Goal: Information Seeking & Learning: Learn about a topic

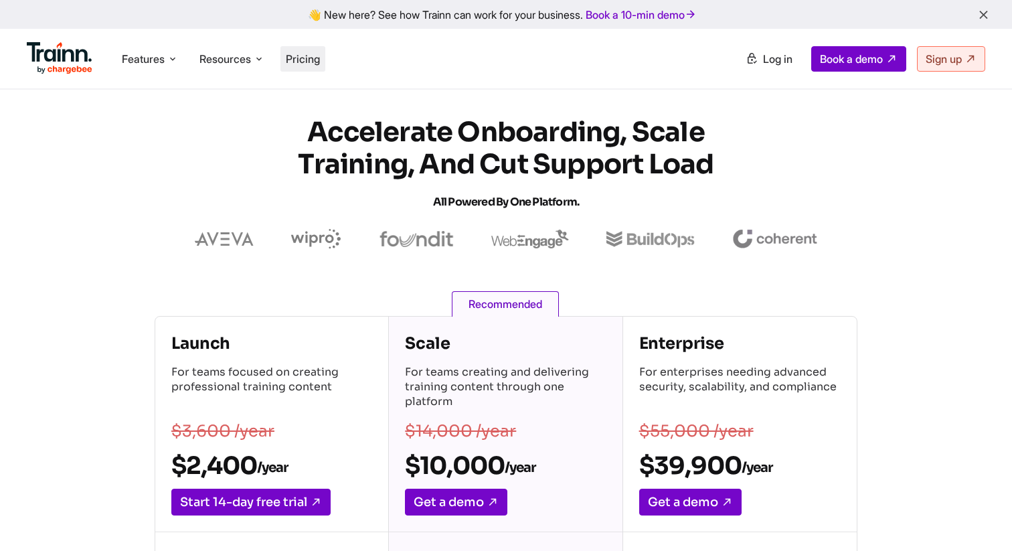
click at [305, 60] on span "Pricing" at bounding box center [303, 58] width 34 height 13
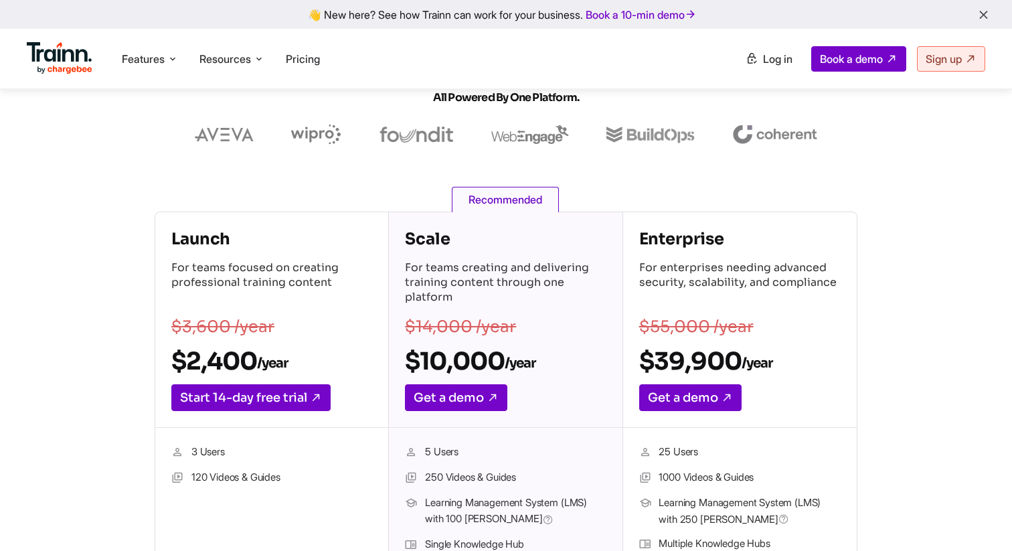
scroll to position [216, 0]
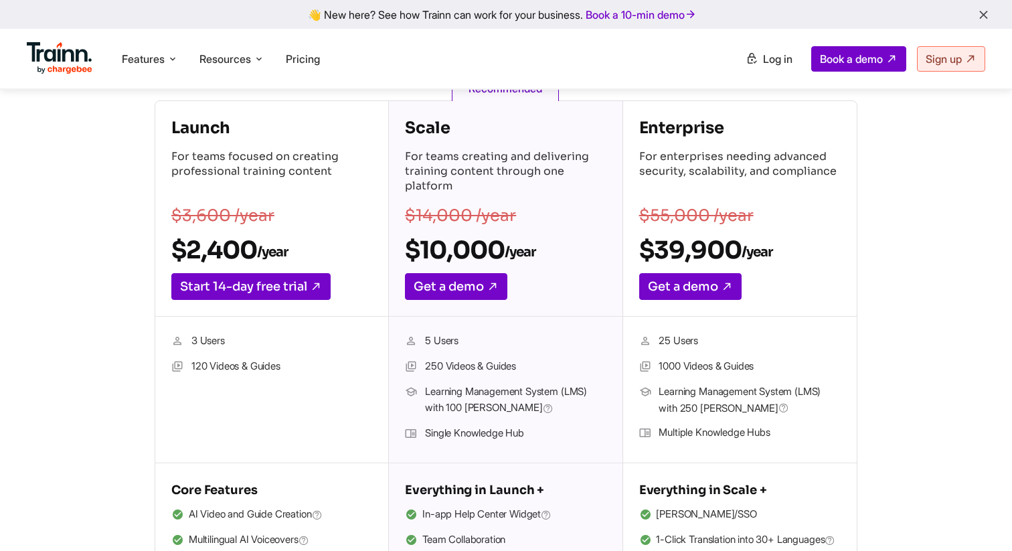
click at [433, 129] on h4 "Scale" at bounding box center [505, 127] width 201 height 21
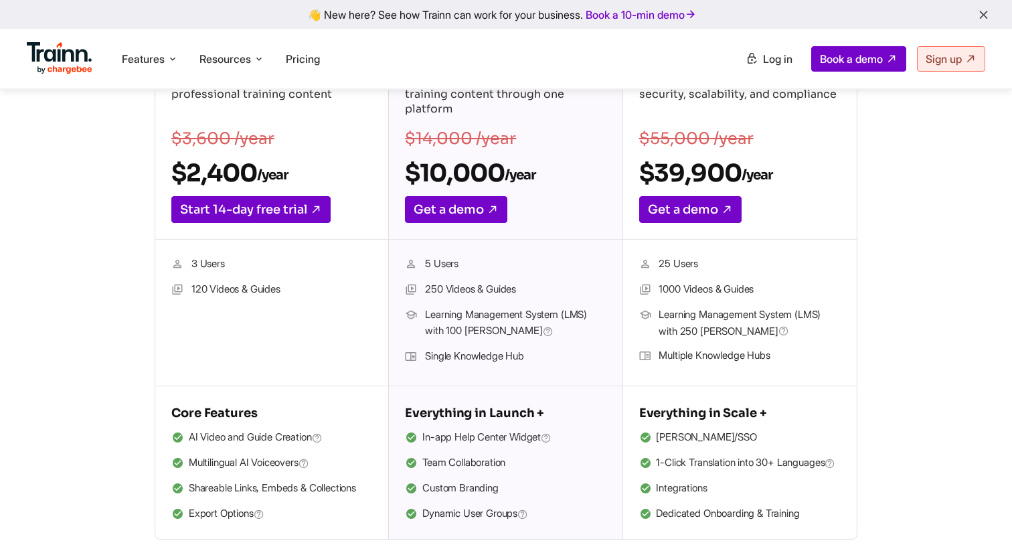
scroll to position [278, 0]
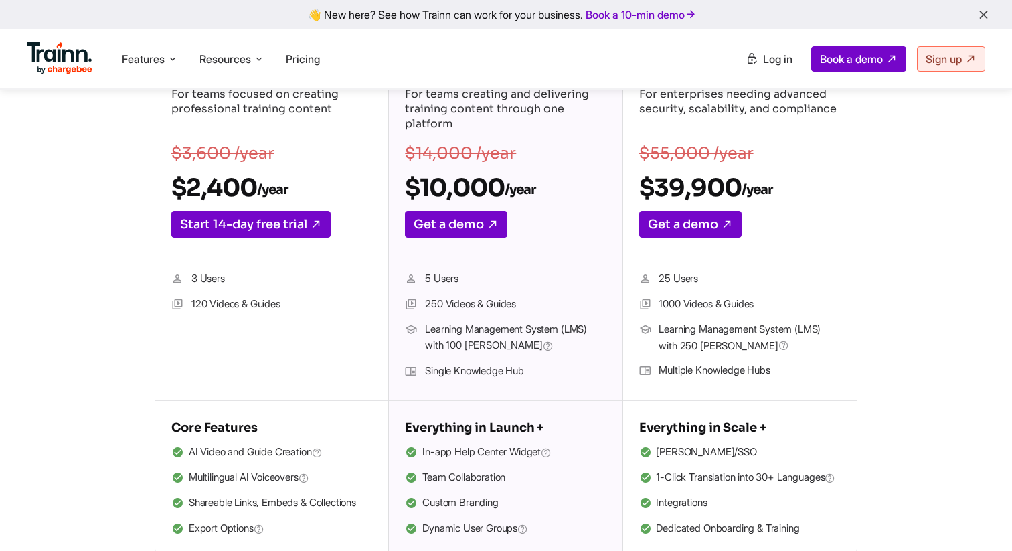
click at [487, 470] on li "Team Collaboration" at bounding box center [505, 477] width 201 height 17
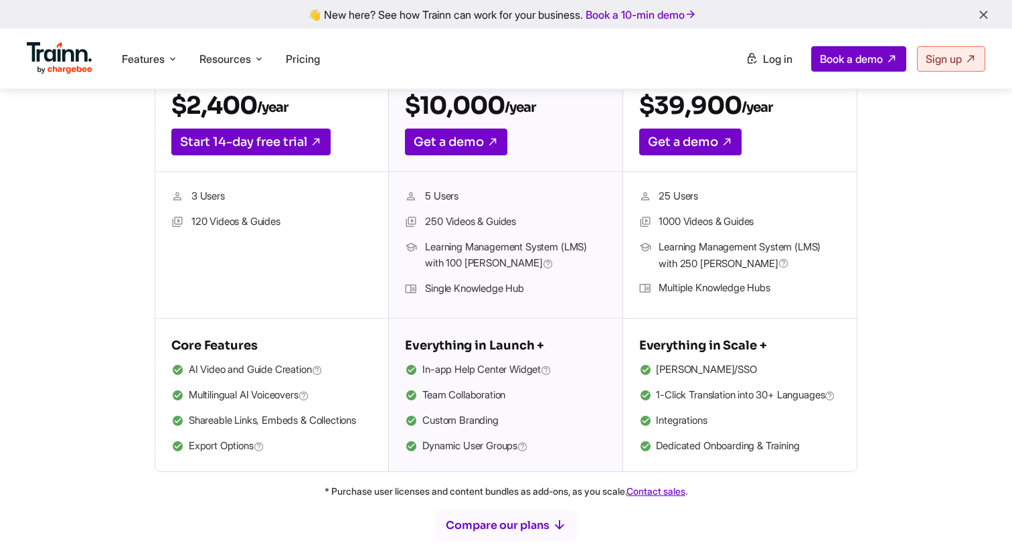
scroll to position [0, 0]
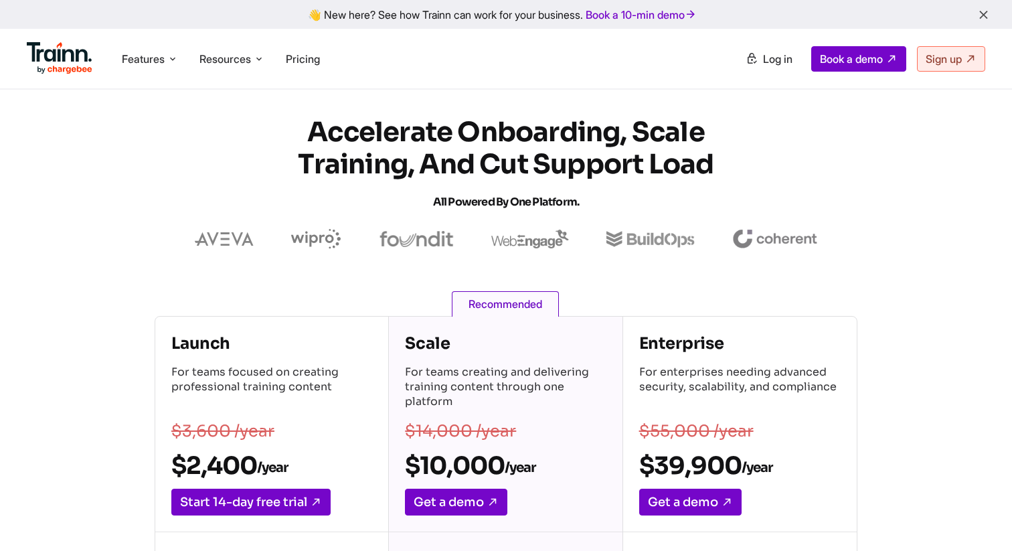
click at [676, 345] on h4 "Enterprise" at bounding box center [740, 343] width 202 height 21
click at [689, 411] on p "For enterprises needing advanced security, scalability, and compliance" at bounding box center [740, 388] width 202 height 47
click at [159, 52] on span "Features" at bounding box center [143, 59] width 43 height 15
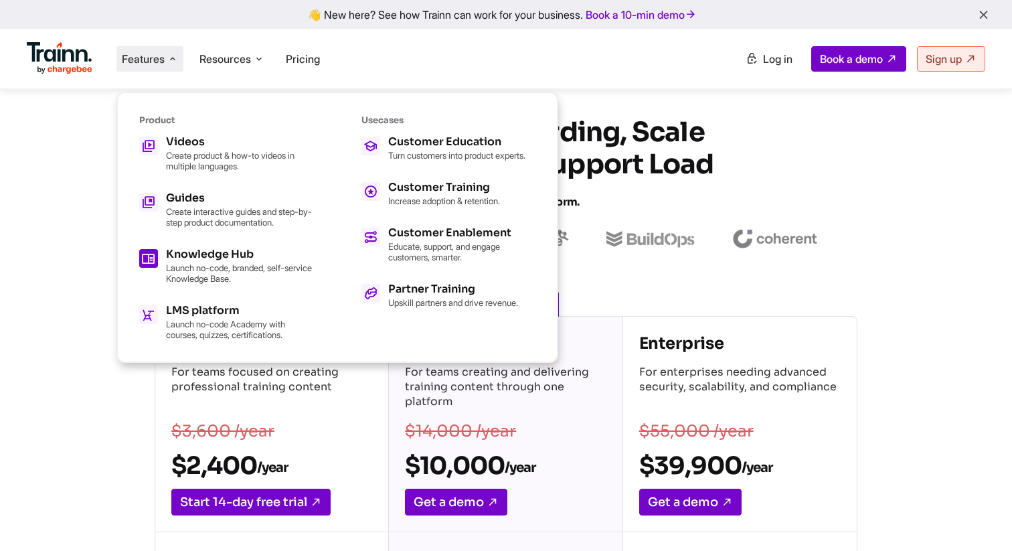
click at [182, 256] on h5 "Knowledge Hub" at bounding box center [239, 254] width 147 height 11
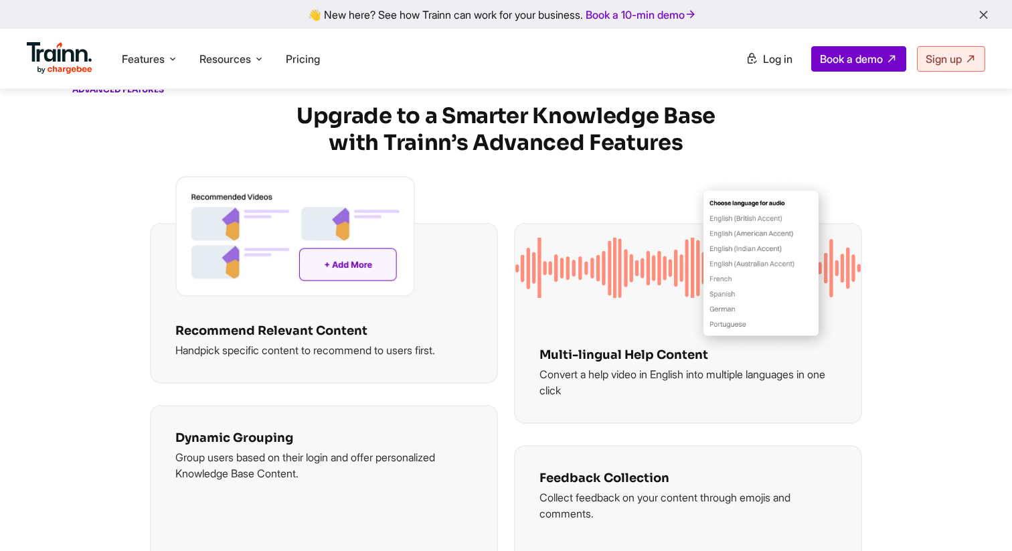
scroll to position [2018, 0]
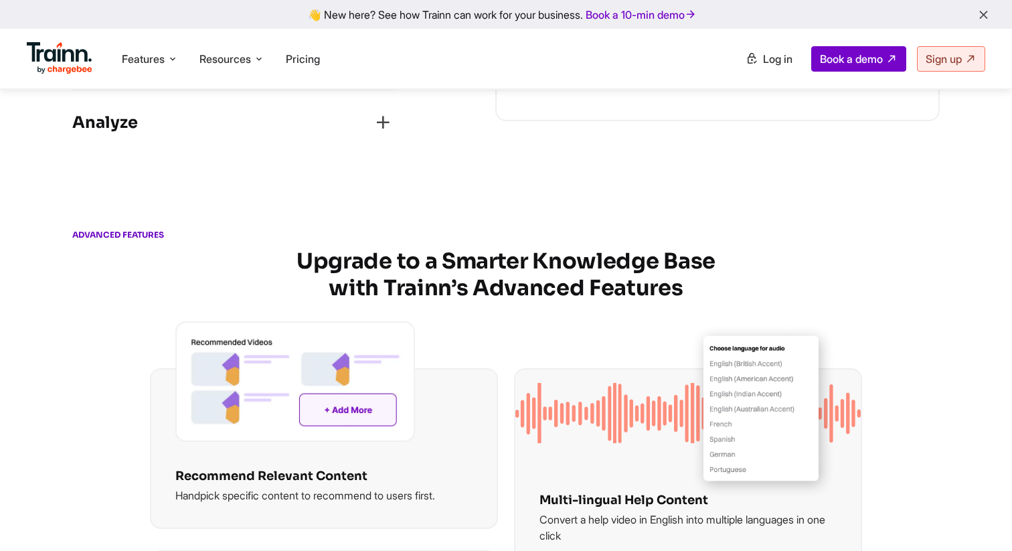
scroll to position [1761, 0]
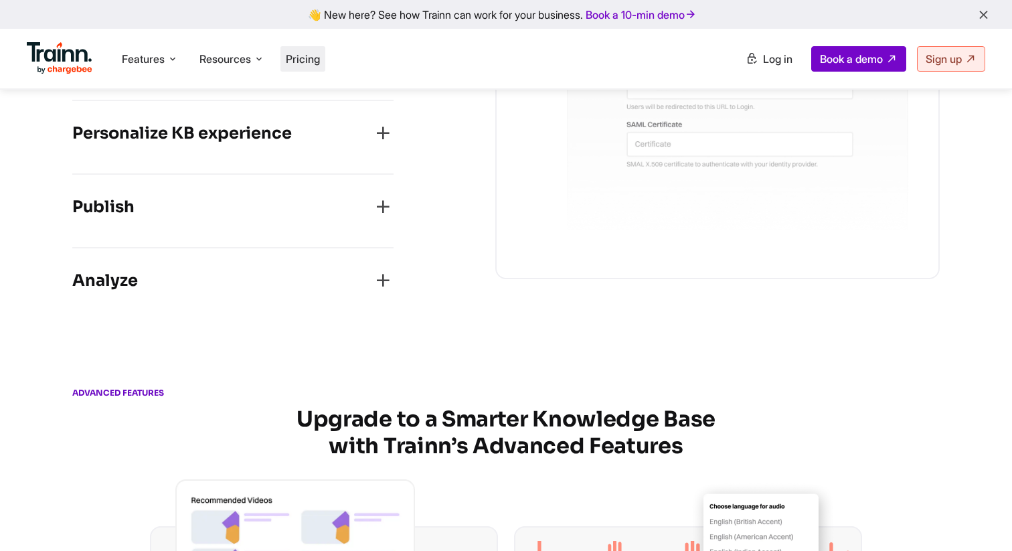
click at [294, 63] on span "Pricing" at bounding box center [303, 58] width 34 height 13
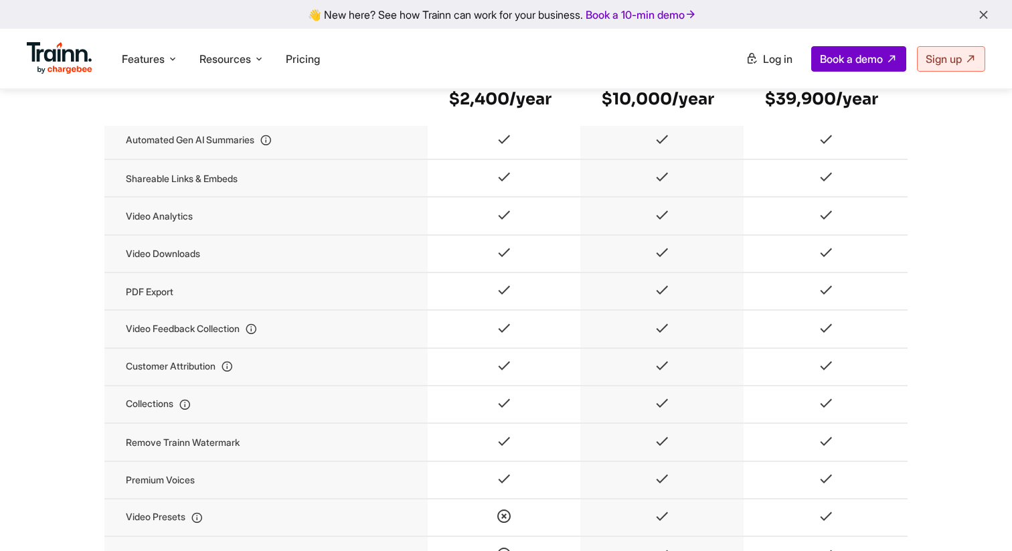
scroll to position [1211, 0]
